Goal: Transaction & Acquisition: Subscribe to service/newsletter

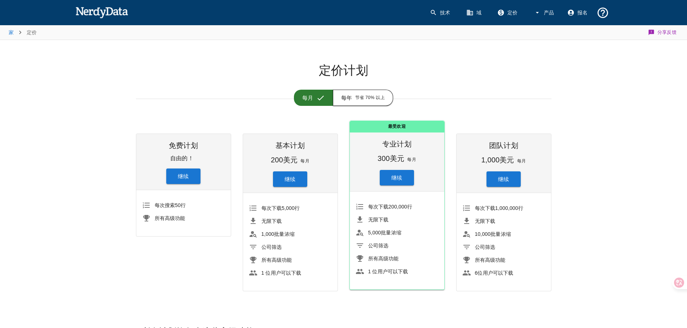
click at [342, 95] on font "每年" at bounding box center [346, 98] width 11 height 6
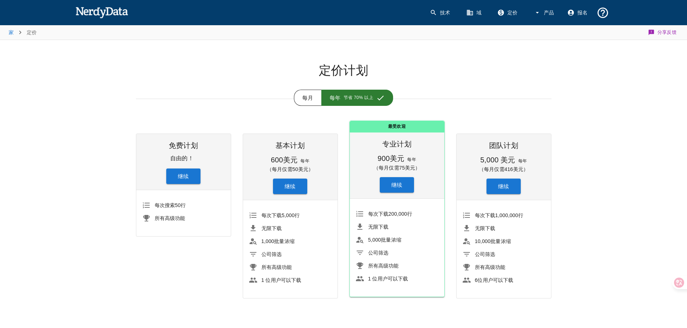
click at [78, 8] on img at bounding box center [101, 12] width 53 height 14
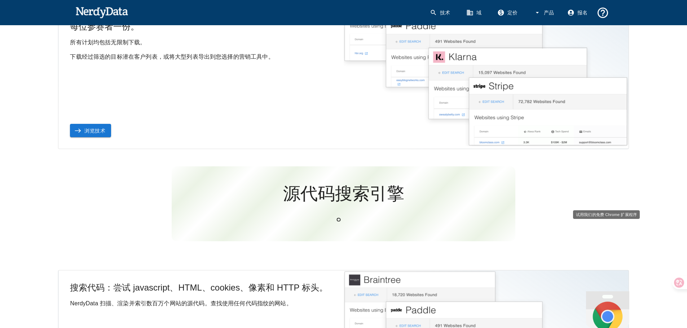
scroll to position [360, 0]
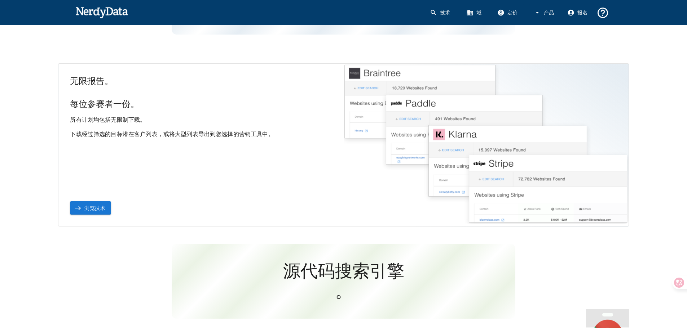
click at [99, 207] on font "浏览技术" at bounding box center [94, 208] width 21 height 6
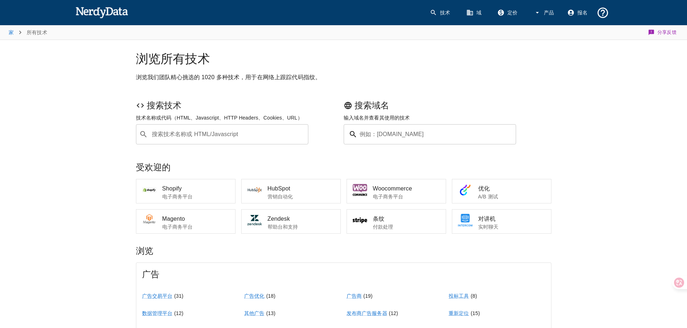
click at [371, 144] on input "例如：[DOMAIN_NAME]" at bounding box center [438, 134] width 156 height 20
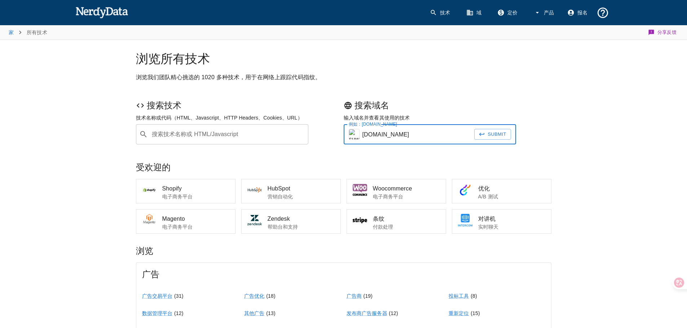
type input "[DOMAIN_NAME]"
click at [474, 129] on button "Submit" at bounding box center [492, 134] width 37 height 11
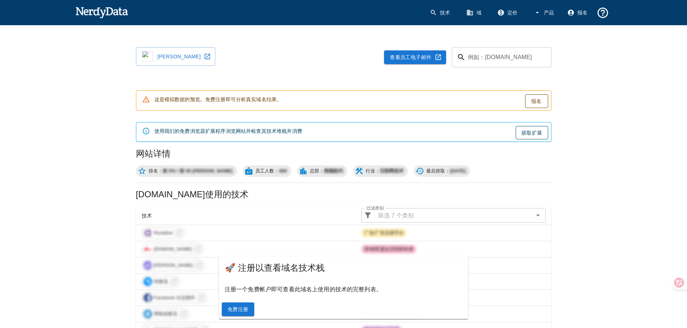
click at [642, 129] on div "[PERSON_NAME]博信 查看员工电子邮件 例如：[DOMAIN_NAME] 例如：[DOMAIN_NAME] 这是模拟数据的预览。免费注册即可分析真实…" at bounding box center [343, 324] width 687 height 600
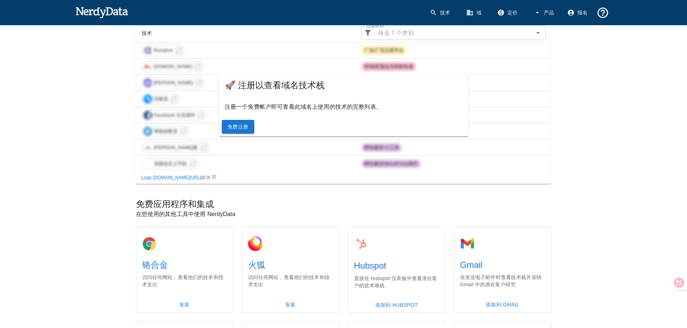
scroll to position [177, 0]
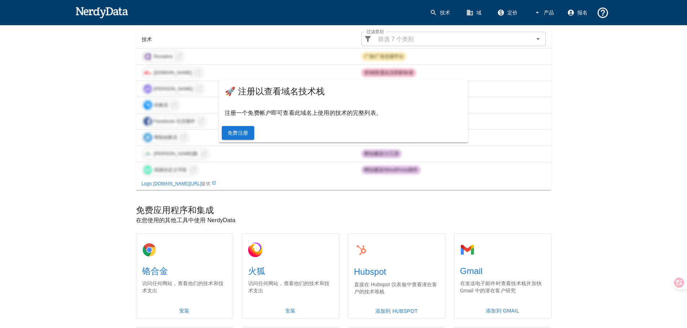
click at [244, 132] on font "免费注册" at bounding box center [237, 133] width 21 height 6
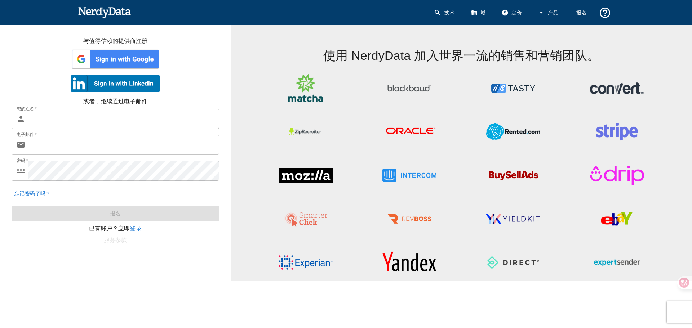
drag, startPoint x: 3, startPoint y: 54, endPoint x: 57, endPoint y: 57, distance: 54.5
click at [4, 56] on div at bounding box center [115, 58] width 231 height 27
click at [119, 57] on img at bounding box center [115, 59] width 89 height 22
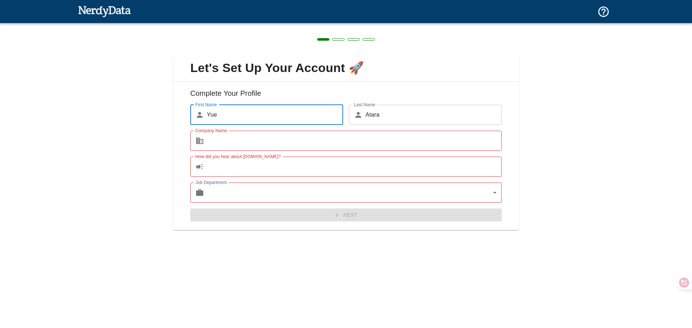
click at [405, 121] on input "Atara" at bounding box center [433, 115] width 136 height 20
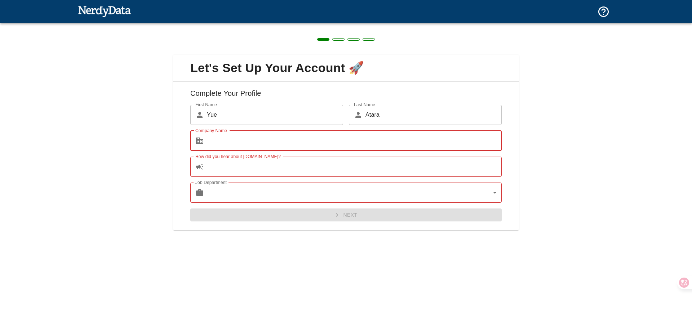
click at [270, 144] on input "Company Name" at bounding box center [354, 141] width 295 height 20
type input "s"
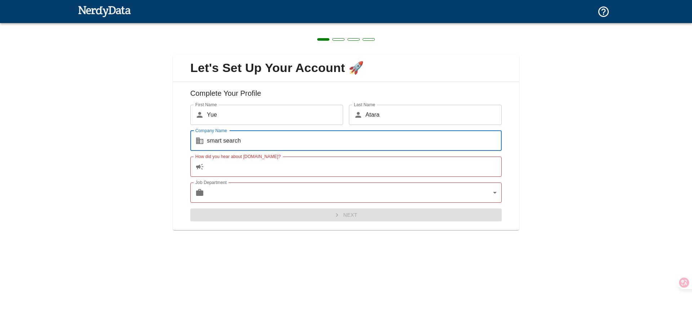
type input "smart search"
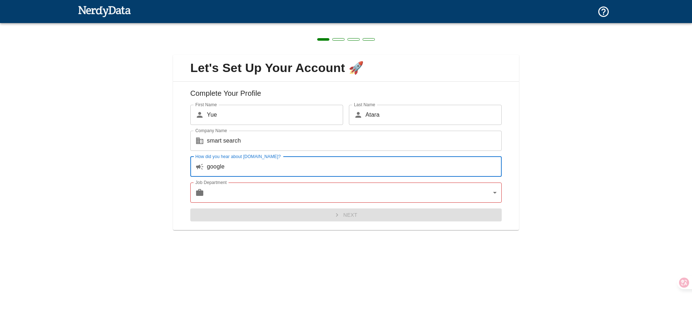
type input "google"
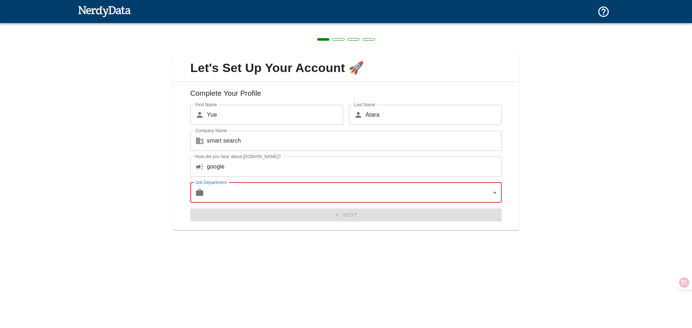
click at [258, 25] on body "Technologies Domains Pricing Products Create a Report Create a list of websites…" at bounding box center [346, 12] width 692 height 25
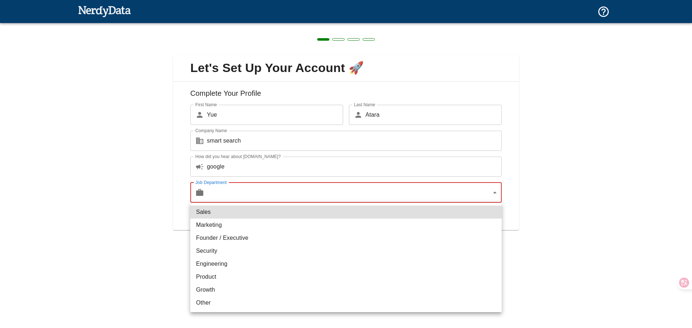
click at [247, 279] on li "Product" at bounding box center [345, 277] width 311 height 13
type input "product"
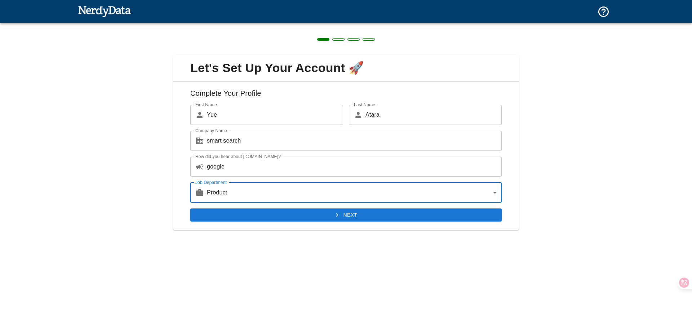
click at [345, 216] on button "Next" at bounding box center [345, 215] width 311 height 13
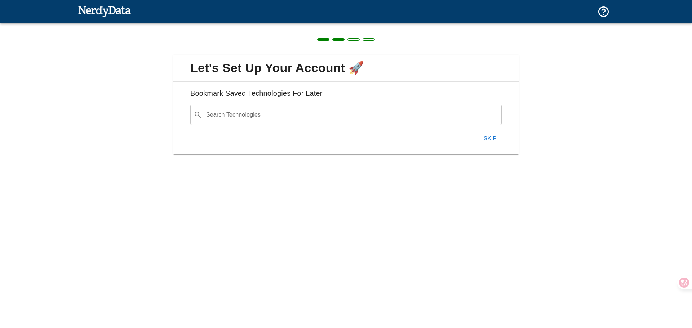
click at [653, 171] on div "Let's Set Up Your Account 🚀 Bookmark Saved Technologies For Later Search Techno…" at bounding box center [346, 100] width 692 height 155
click at [297, 125] on div "Skip" at bounding box center [343, 135] width 317 height 21
click at [292, 116] on input "Search Technologies" at bounding box center [351, 115] width 293 height 14
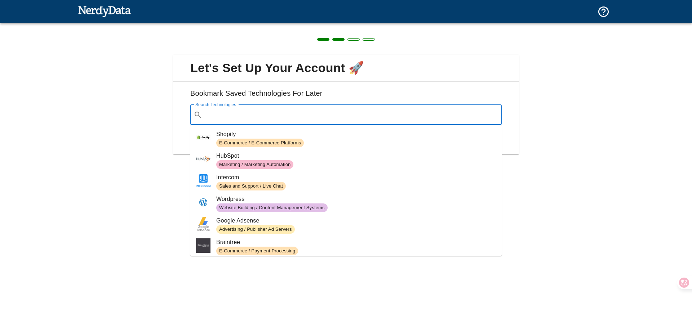
click at [288, 138] on span "Shopify" at bounding box center [356, 134] width 280 height 9
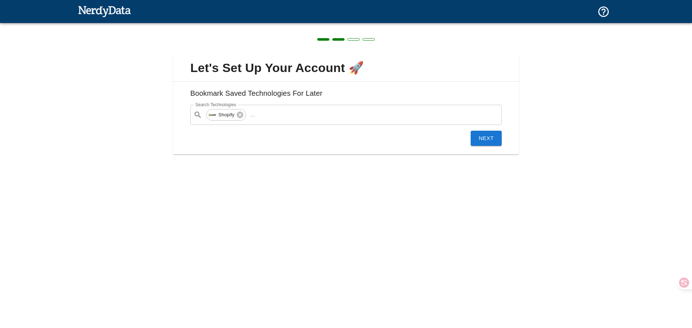
click at [497, 140] on button "Next" at bounding box center [486, 138] width 31 height 15
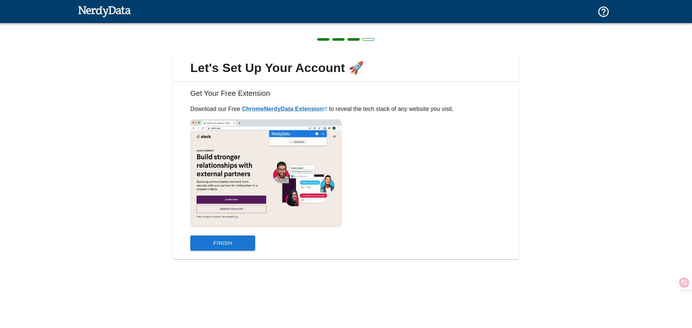
click at [630, 156] on div "Let's Set Up Your Account 🚀 Get Your Free Extension Download our Free Chrome Ne…" at bounding box center [346, 152] width 692 height 259
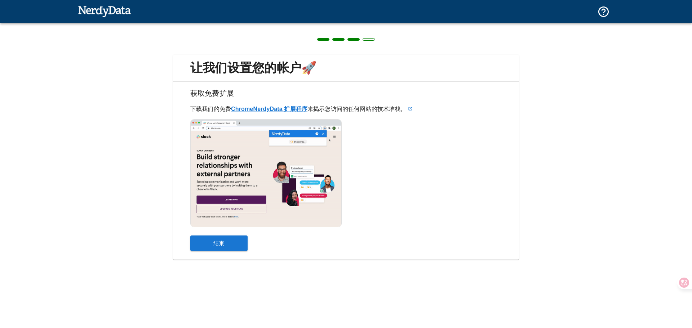
click at [230, 241] on button "结束" at bounding box center [218, 243] width 57 height 15
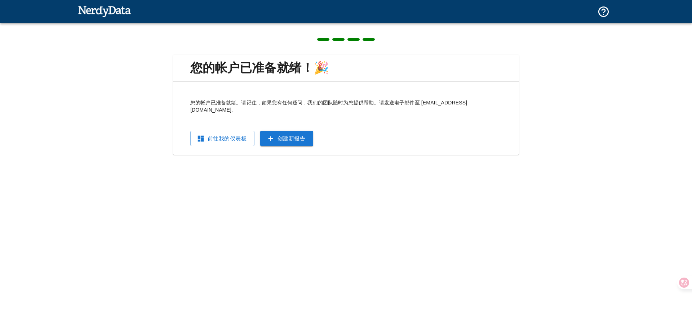
click at [280, 134] on font "创建新报告" at bounding box center [292, 139] width 28 height 10
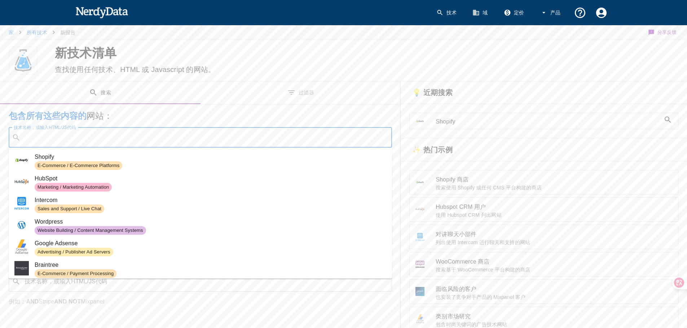
click at [156, 139] on input "技术名称，或输入HTML/JS代码" at bounding box center [205, 138] width 365 height 14
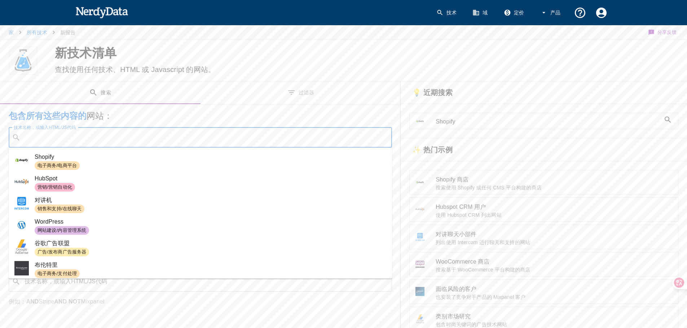
click at [237, 50] on div "新技术清单 查找使用任何技术、HTML 或 Javascript 的网站。" at bounding box center [206, 60] width 320 height 41
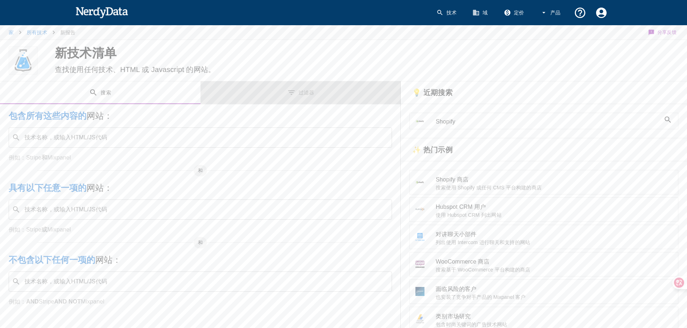
click at [328, 95] on button "过滤器" at bounding box center [300, 92] width 200 height 23
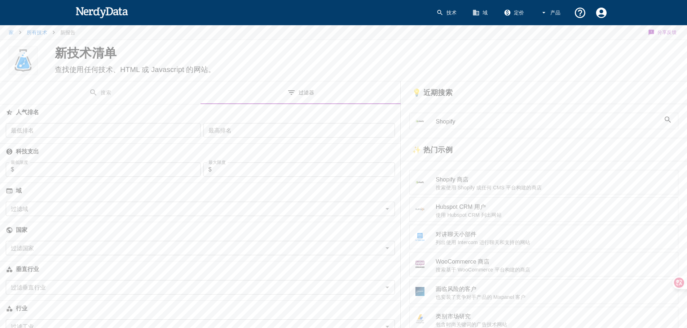
click at [135, 91] on button "搜索" at bounding box center [100, 92] width 200 height 23
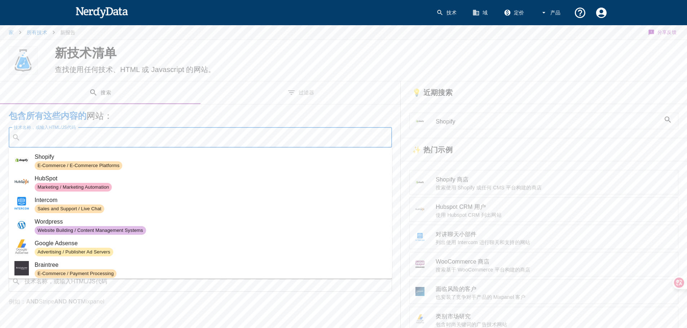
click at [147, 133] on input "技术名称，或输入HTML/JS代码" at bounding box center [205, 138] width 365 height 14
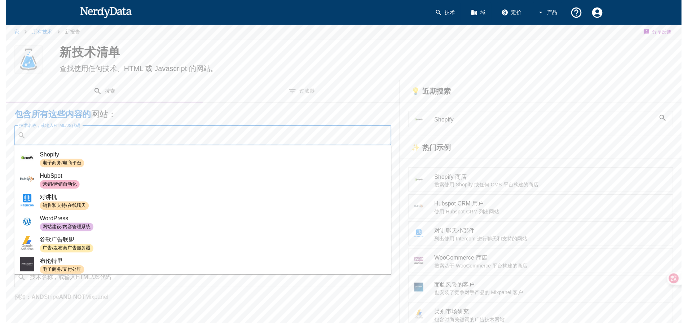
scroll to position [60, 0]
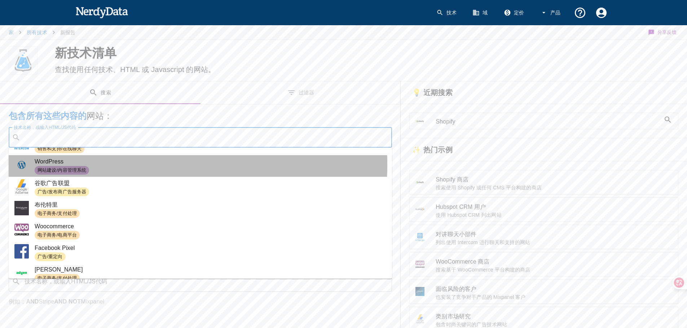
click at [136, 165] on span "WordPress" at bounding box center [210, 161] width 351 height 9
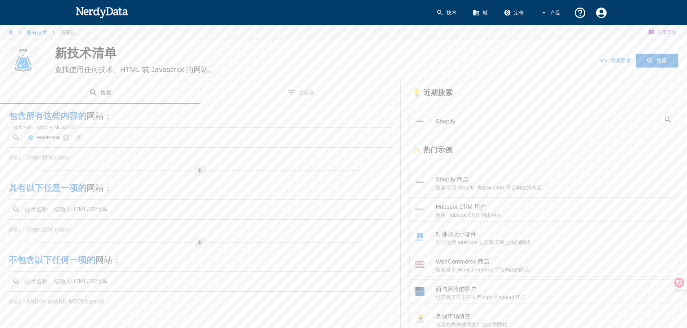
click at [652, 59] on icon "button" at bounding box center [649, 60] width 7 height 7
